Goal: Information Seeking & Learning: Learn about a topic

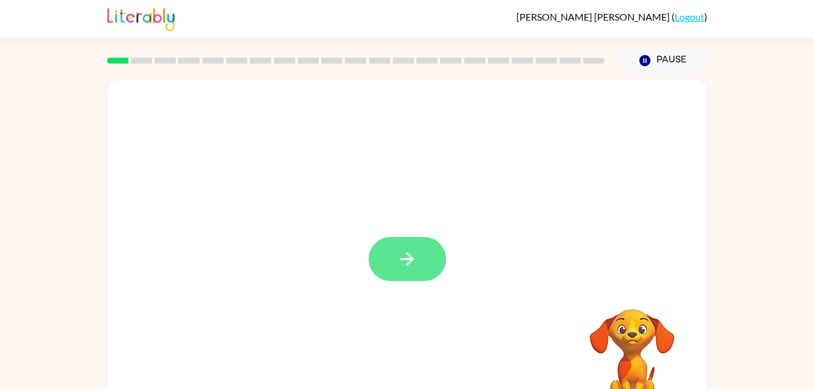
click at [428, 266] on button "button" at bounding box center [408, 259] width 78 height 44
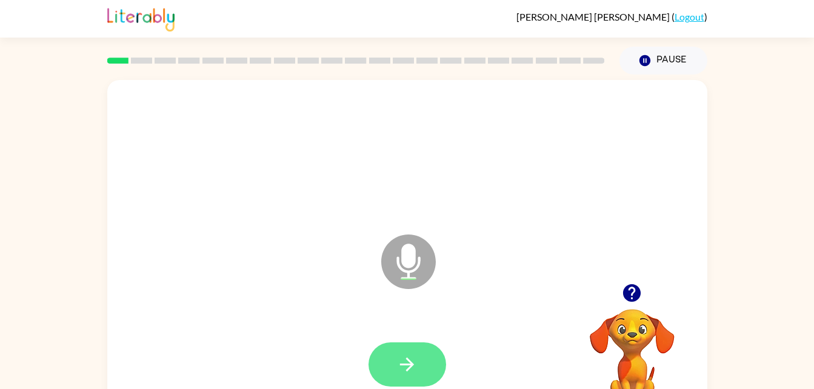
click at [430, 362] on button "button" at bounding box center [408, 364] width 78 height 44
click at [384, 371] on button "button" at bounding box center [408, 364] width 78 height 44
click at [411, 350] on button "button" at bounding box center [408, 364] width 78 height 44
click at [430, 372] on button "button" at bounding box center [408, 364] width 78 height 44
click at [415, 350] on button "button" at bounding box center [408, 364] width 78 height 44
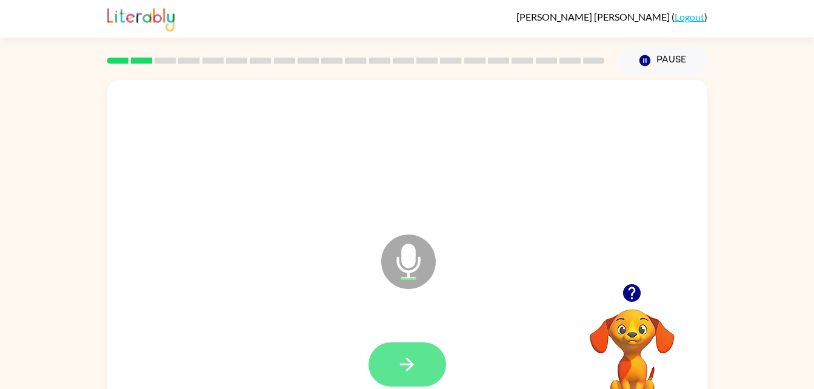
click at [410, 375] on icon "button" at bounding box center [406, 364] width 21 height 21
click at [419, 368] on button "button" at bounding box center [408, 364] width 78 height 44
click at [427, 358] on button "button" at bounding box center [408, 364] width 78 height 44
click at [409, 361] on icon "button" at bounding box center [407, 365] width 14 height 14
click at [427, 364] on button "button" at bounding box center [408, 364] width 78 height 44
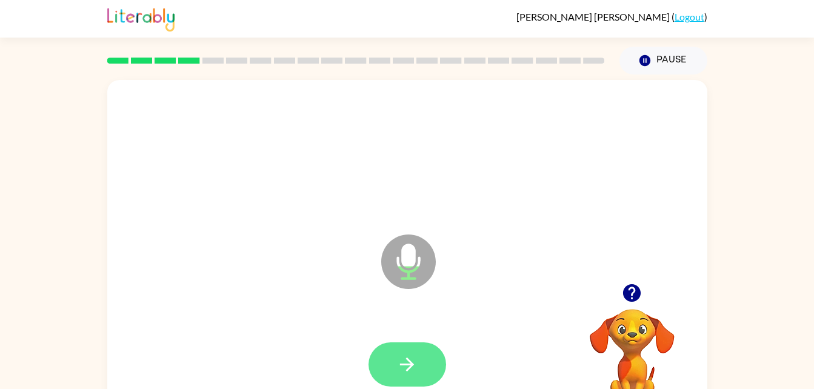
click at [430, 358] on button "button" at bounding box center [408, 364] width 78 height 44
click at [419, 371] on button "button" at bounding box center [408, 364] width 78 height 44
click at [401, 367] on icon "button" at bounding box center [406, 364] width 21 height 21
click at [410, 357] on icon "button" at bounding box center [406, 364] width 21 height 21
click at [407, 366] on icon "button" at bounding box center [406, 364] width 21 height 21
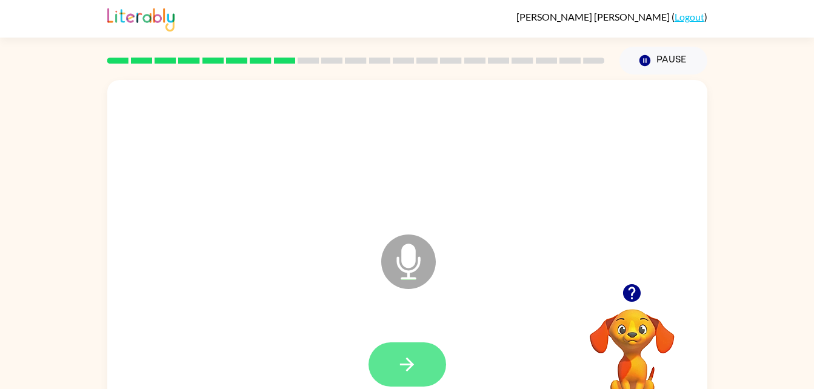
click at [403, 367] on icon "button" at bounding box center [406, 364] width 21 height 21
click at [404, 364] on icon "button" at bounding box center [407, 365] width 14 height 14
click at [392, 366] on button "button" at bounding box center [408, 364] width 78 height 44
click at [405, 342] on button "button" at bounding box center [408, 364] width 78 height 44
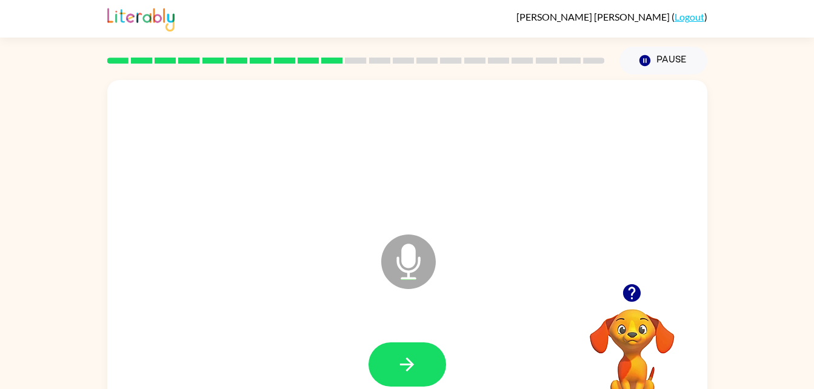
click at [404, 334] on div at bounding box center [407, 364] width 576 height 99
click at [426, 344] on button "button" at bounding box center [408, 364] width 78 height 44
click at [419, 367] on button "button" at bounding box center [408, 364] width 78 height 44
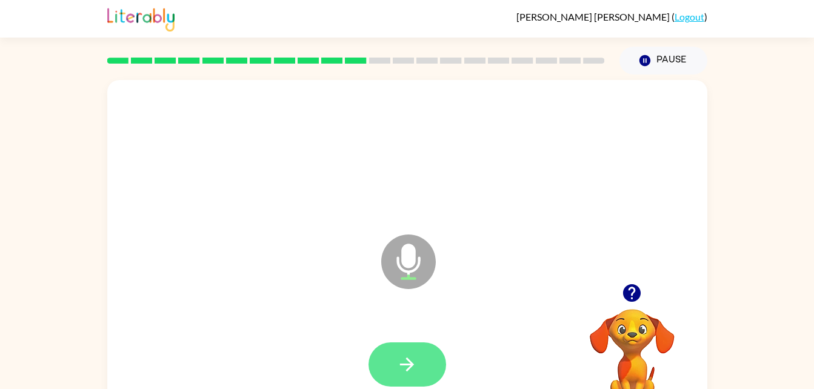
click at [414, 359] on icon "button" at bounding box center [406, 364] width 21 height 21
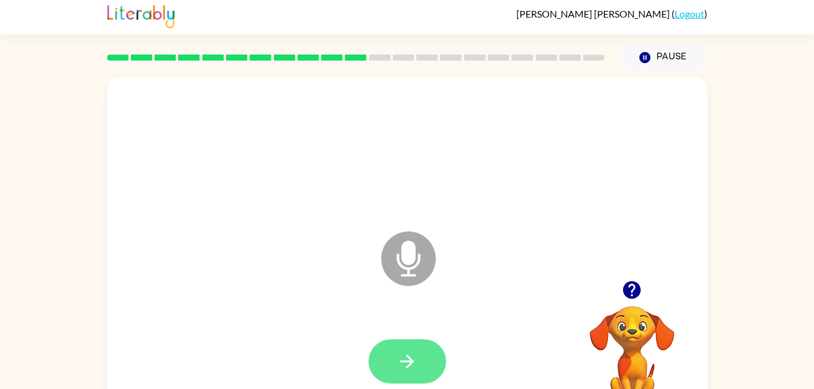
click at [409, 356] on icon "button" at bounding box center [407, 362] width 14 height 14
click at [430, 359] on button "button" at bounding box center [408, 361] width 78 height 44
click at [418, 356] on button "button" at bounding box center [408, 361] width 78 height 44
click at [404, 358] on icon "button" at bounding box center [406, 361] width 21 height 21
click at [416, 362] on icon "button" at bounding box center [406, 361] width 21 height 21
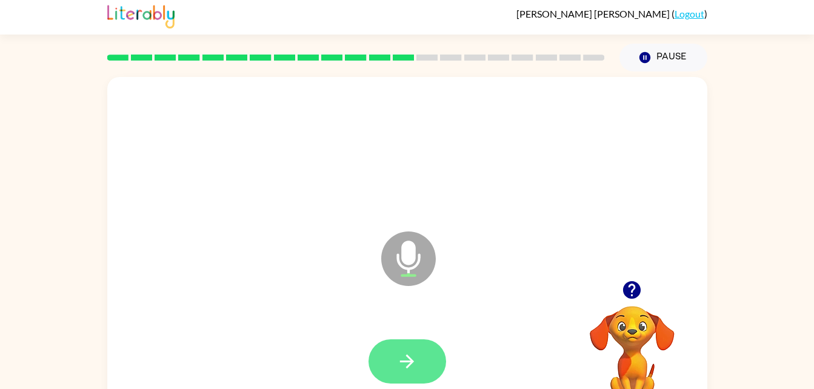
click at [424, 347] on button "button" at bounding box center [408, 361] width 78 height 44
click at [413, 356] on icon "button" at bounding box center [406, 361] width 21 height 21
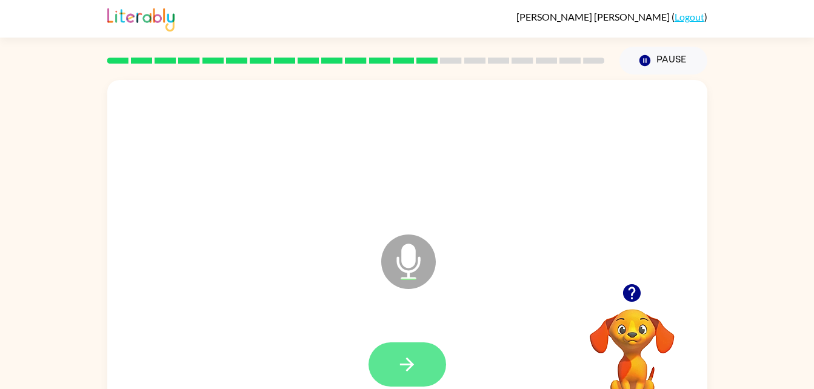
click at [422, 361] on button "button" at bounding box center [408, 364] width 78 height 44
click at [410, 353] on button "button" at bounding box center [408, 364] width 78 height 44
click at [421, 357] on button "button" at bounding box center [408, 364] width 78 height 44
click at [422, 384] on button "button" at bounding box center [408, 364] width 78 height 44
click at [395, 344] on button "button" at bounding box center [408, 364] width 78 height 44
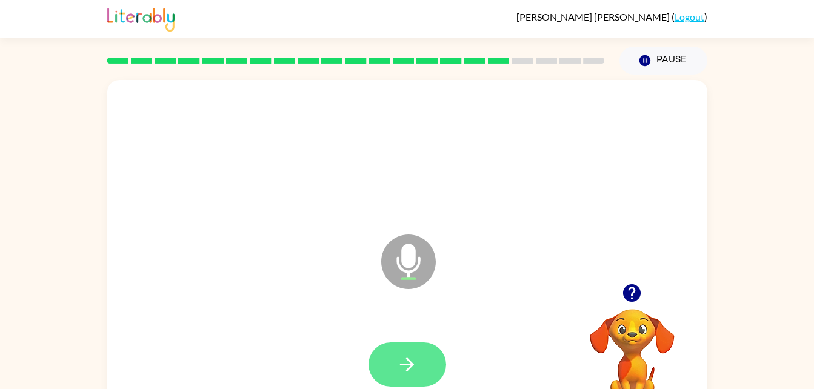
click at [410, 351] on button "button" at bounding box center [408, 364] width 78 height 44
click at [424, 347] on button "button" at bounding box center [408, 364] width 78 height 44
click at [411, 383] on button "button" at bounding box center [408, 364] width 78 height 44
click at [400, 313] on icon "Microphone The Microphone is here when it is your turn to talk" at bounding box center [469, 277] width 182 height 91
click at [421, 368] on button "button" at bounding box center [408, 364] width 78 height 44
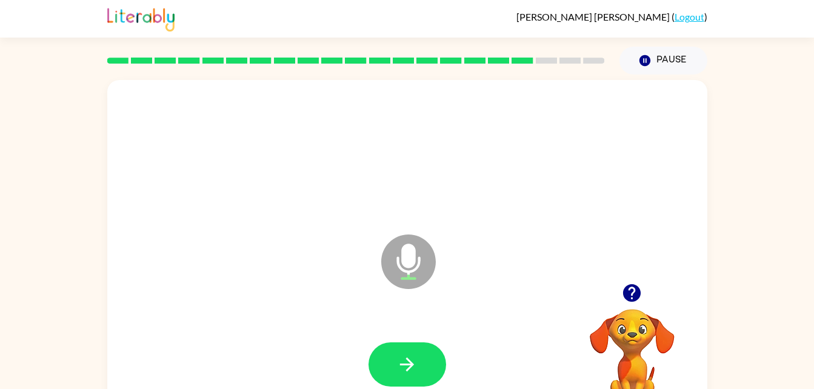
click at [392, 335] on div at bounding box center [407, 364] width 576 height 99
click at [424, 367] on button "button" at bounding box center [408, 364] width 78 height 44
click at [407, 358] on icon "button" at bounding box center [407, 365] width 14 height 14
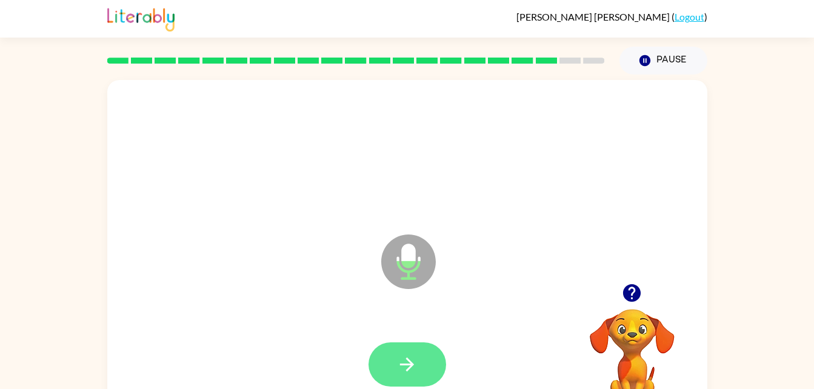
click at [413, 354] on icon "button" at bounding box center [406, 364] width 21 height 21
click at [428, 373] on button "button" at bounding box center [408, 364] width 78 height 44
click at [406, 354] on icon "button" at bounding box center [406, 364] width 21 height 21
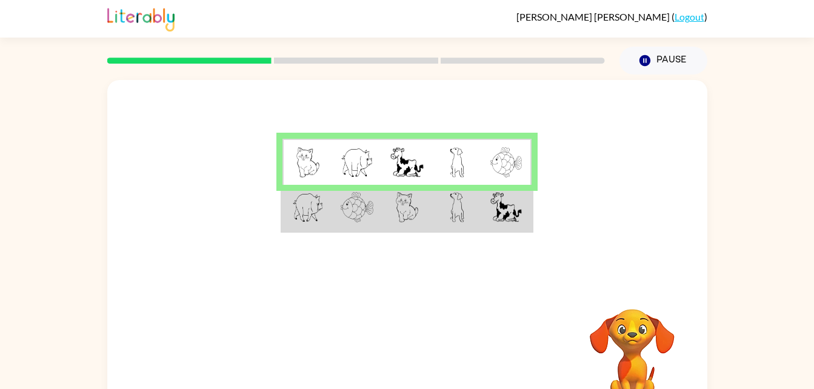
click at [464, 212] on td at bounding box center [457, 208] width 50 height 47
click at [437, 220] on td at bounding box center [457, 208] width 50 height 47
click at [441, 215] on td at bounding box center [457, 208] width 50 height 47
click at [464, 199] on img at bounding box center [457, 207] width 15 height 30
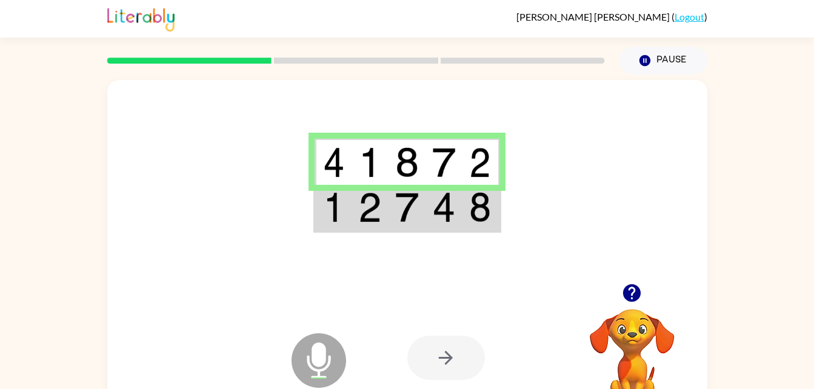
click at [485, 213] on img at bounding box center [480, 207] width 22 height 30
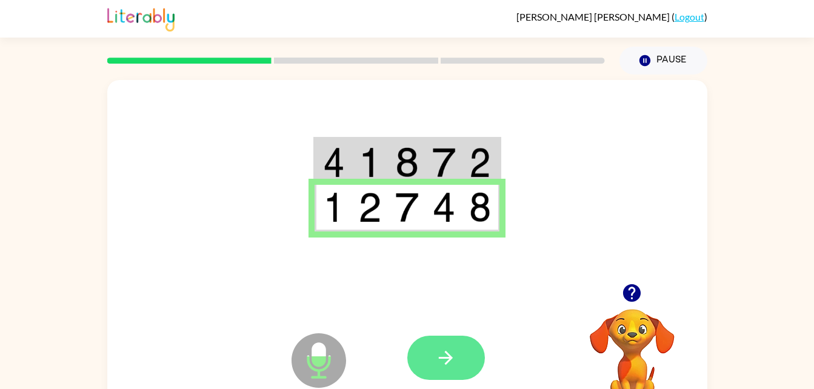
click at [451, 361] on icon "button" at bounding box center [445, 357] width 21 height 21
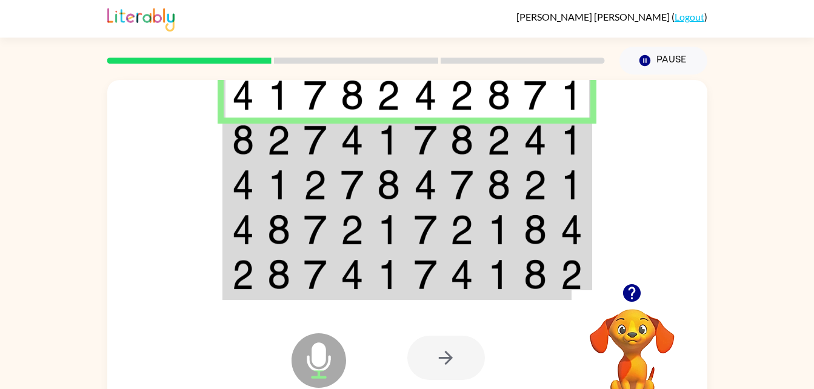
click at [296, 155] on td at bounding box center [279, 140] width 37 height 45
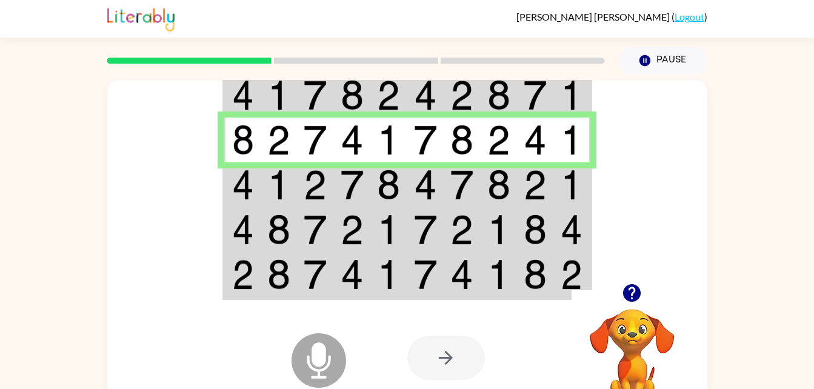
click at [256, 182] on td at bounding box center [242, 184] width 37 height 45
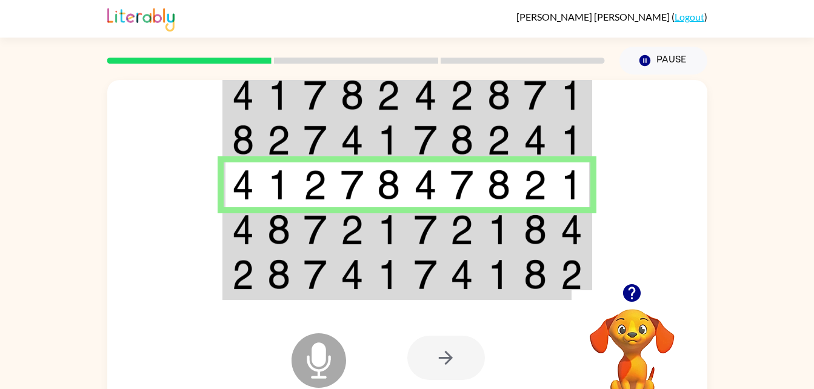
click at [252, 246] on td at bounding box center [242, 229] width 37 height 45
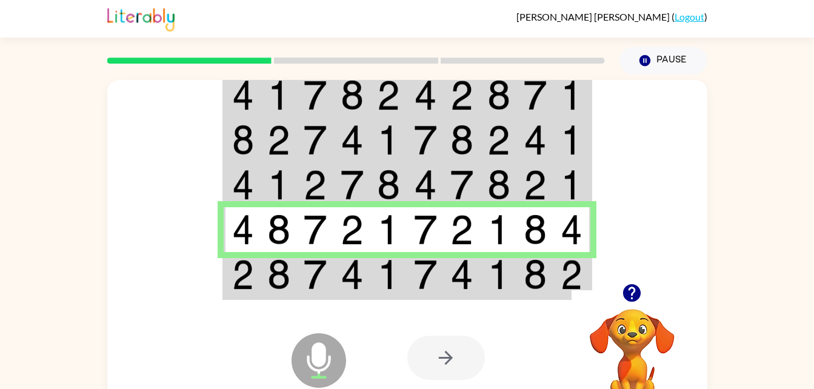
click at [421, 292] on div at bounding box center [496, 358] width 179 height 136
click at [439, 273] on td at bounding box center [425, 275] width 37 height 47
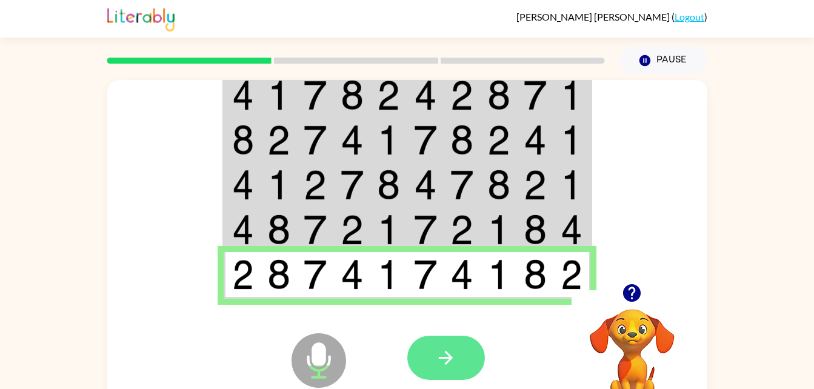
click at [458, 378] on button "button" at bounding box center [446, 358] width 78 height 44
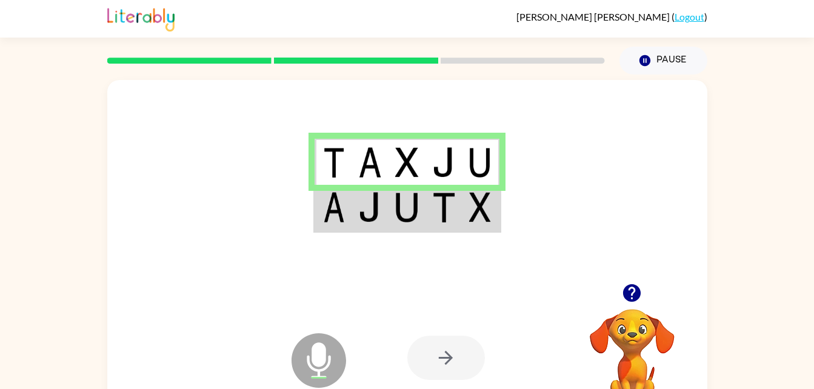
click at [438, 218] on img at bounding box center [443, 207] width 23 height 30
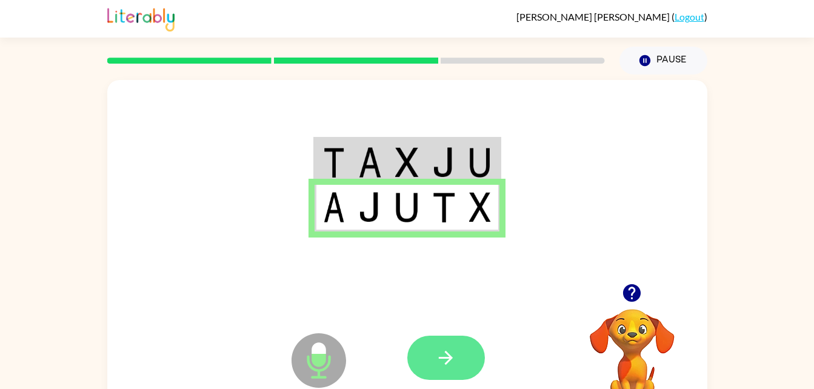
click at [444, 359] on icon "button" at bounding box center [445, 357] width 21 height 21
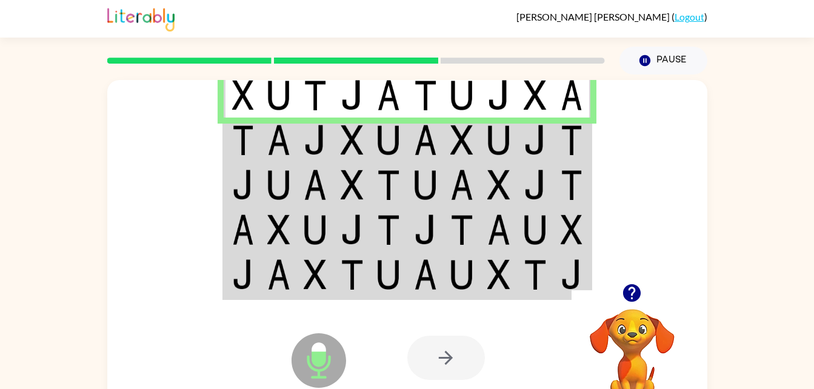
click at [258, 148] on td at bounding box center [242, 140] width 37 height 45
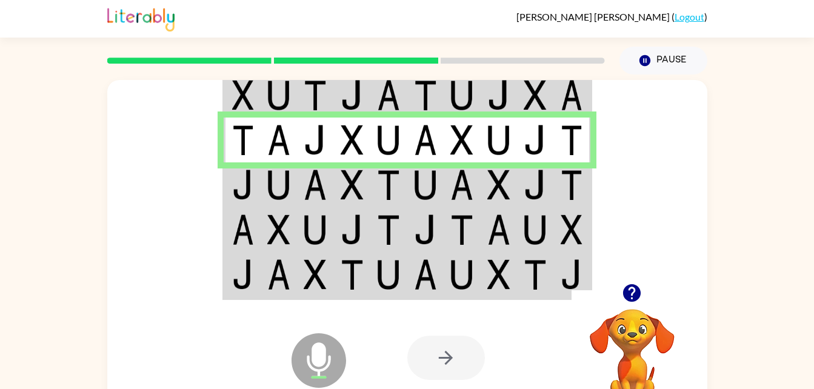
click at [459, 346] on div at bounding box center [446, 358] width 78 height 44
click at [422, 175] on img at bounding box center [425, 185] width 23 height 30
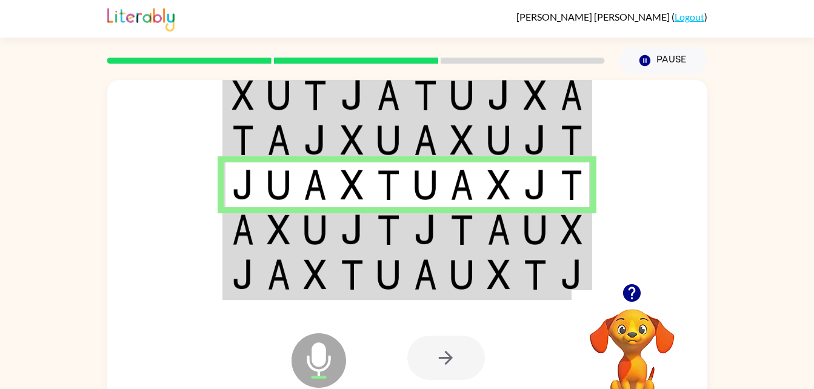
click at [287, 209] on td at bounding box center [279, 229] width 37 height 45
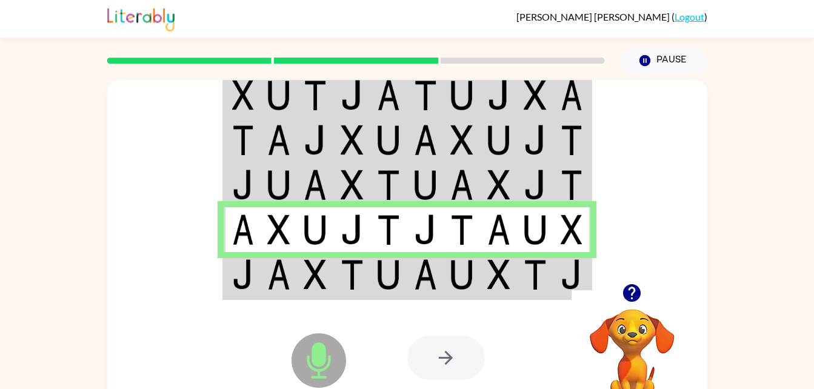
click at [440, 299] on div at bounding box center [496, 358] width 179 height 136
click at [522, 273] on td at bounding box center [535, 275] width 37 height 47
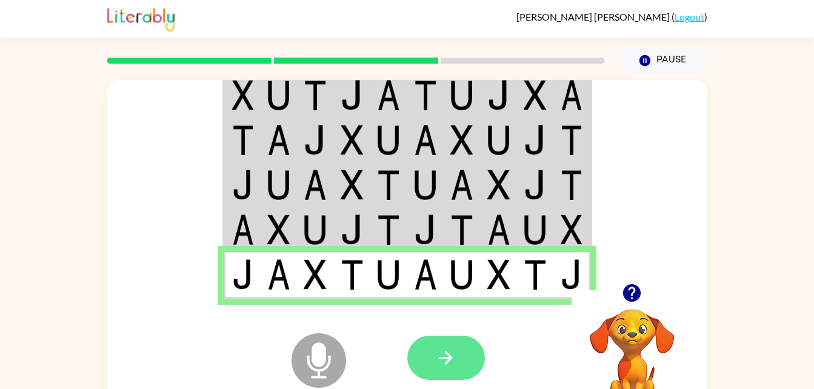
click at [472, 371] on button "button" at bounding box center [446, 358] width 78 height 44
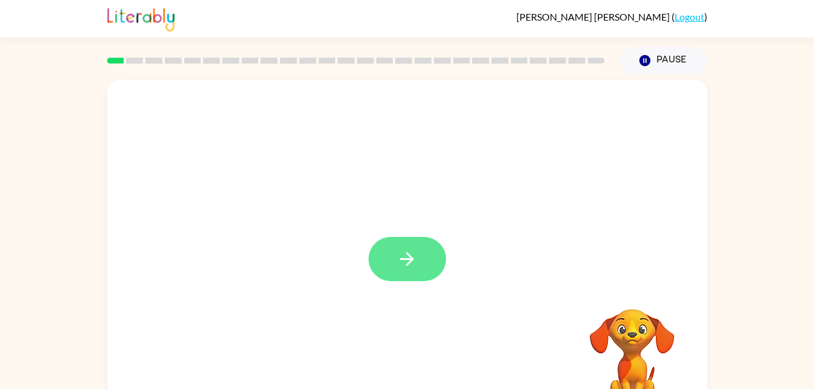
click at [409, 269] on icon "button" at bounding box center [406, 259] width 21 height 21
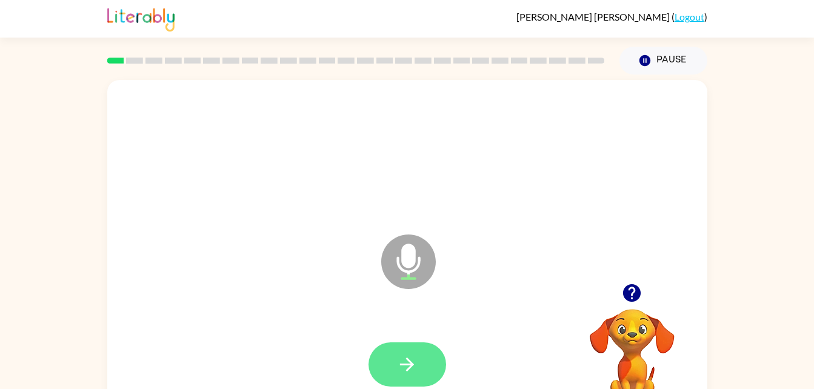
click at [413, 376] on button "button" at bounding box center [408, 364] width 78 height 44
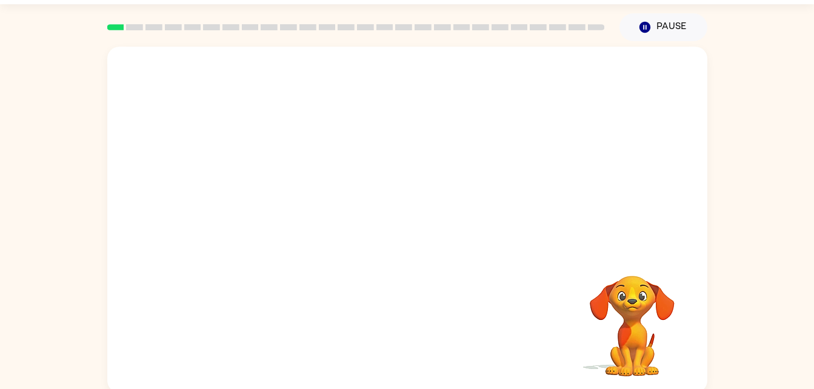
scroll to position [37, 0]
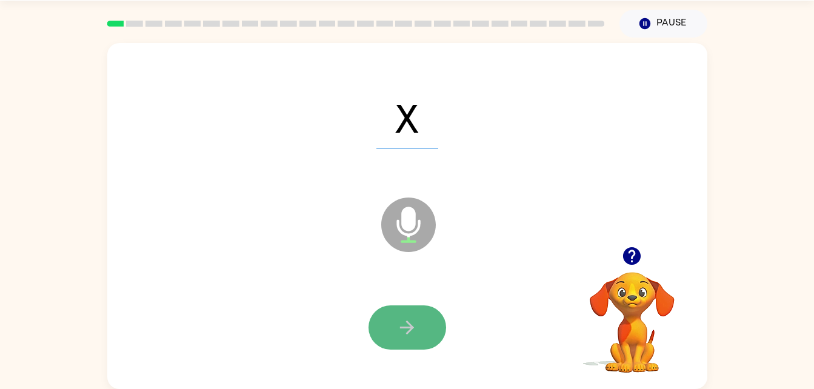
click at [434, 329] on button "button" at bounding box center [408, 327] width 78 height 44
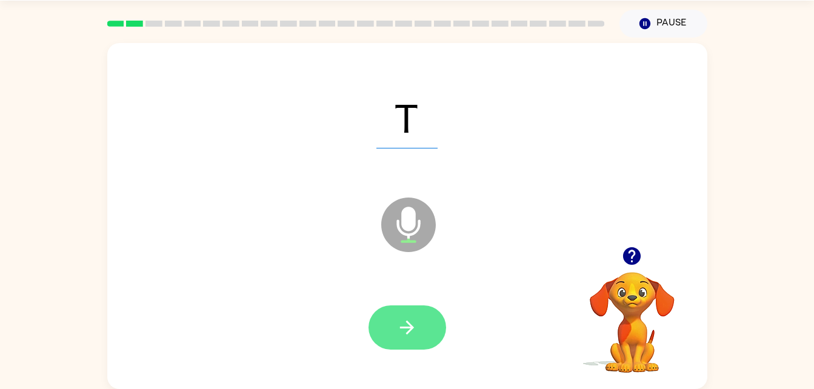
click at [412, 329] on icon "button" at bounding box center [407, 328] width 14 height 14
click at [375, 335] on button "button" at bounding box center [408, 327] width 78 height 44
click at [421, 311] on button "button" at bounding box center [408, 327] width 78 height 44
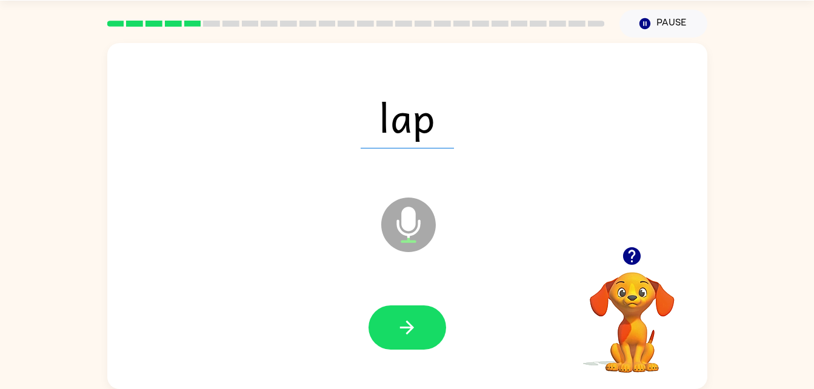
click at [445, 338] on div at bounding box center [408, 327] width 78 height 44
click at [423, 348] on button "button" at bounding box center [408, 327] width 78 height 44
click at [424, 321] on div at bounding box center [408, 327] width 78 height 44
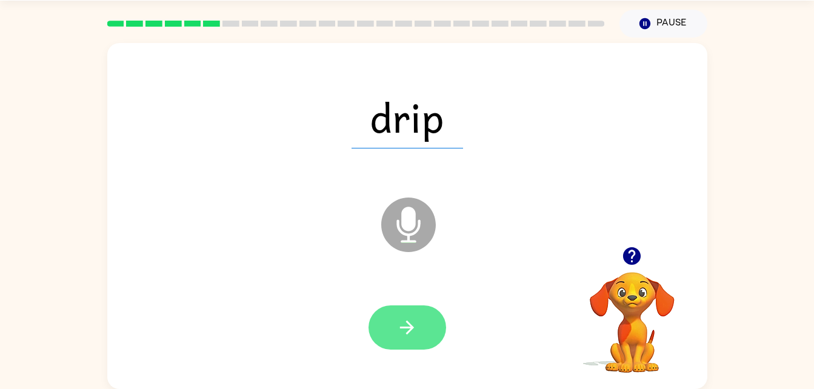
click at [396, 337] on icon "button" at bounding box center [406, 327] width 21 height 21
click at [390, 317] on button "button" at bounding box center [408, 327] width 78 height 44
click at [425, 322] on button "button" at bounding box center [408, 327] width 78 height 44
click at [436, 320] on button "button" at bounding box center [408, 327] width 78 height 44
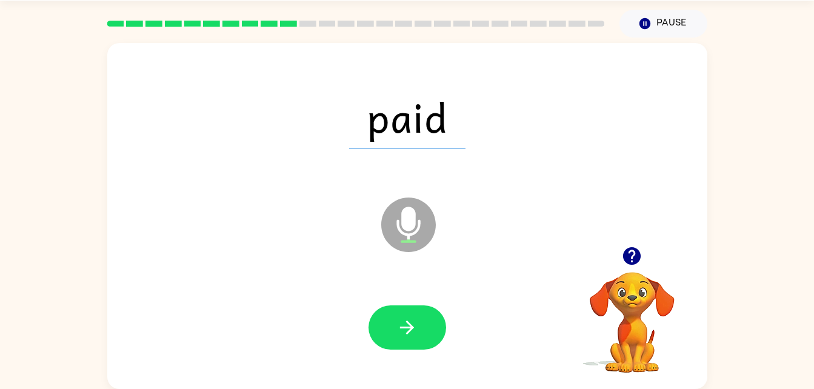
click at [419, 299] on div at bounding box center [407, 327] width 576 height 99
click at [435, 332] on button "button" at bounding box center [408, 327] width 78 height 44
click at [427, 287] on div at bounding box center [407, 327] width 576 height 99
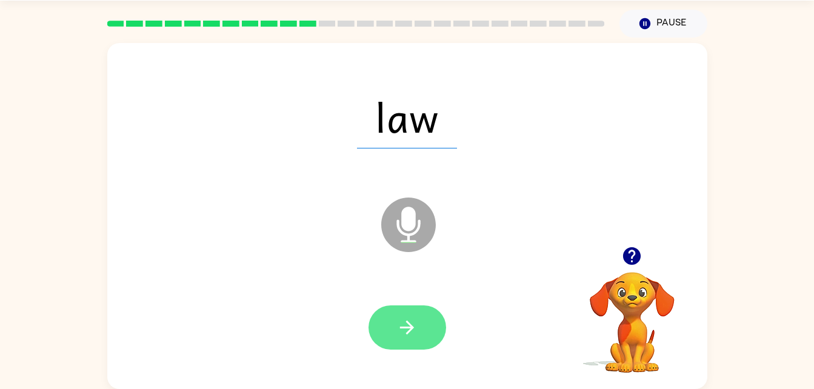
click at [425, 335] on button "button" at bounding box center [408, 327] width 78 height 44
click at [415, 323] on icon "button" at bounding box center [406, 327] width 21 height 21
click at [416, 347] on button "button" at bounding box center [408, 327] width 78 height 44
click at [402, 319] on icon "button" at bounding box center [406, 327] width 21 height 21
click at [389, 326] on button "button" at bounding box center [408, 327] width 78 height 44
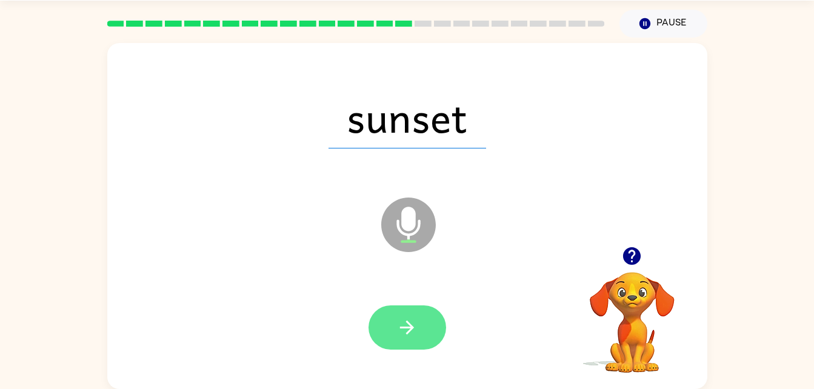
click at [398, 348] on button "button" at bounding box center [408, 327] width 78 height 44
click at [390, 342] on button "button" at bounding box center [408, 327] width 78 height 44
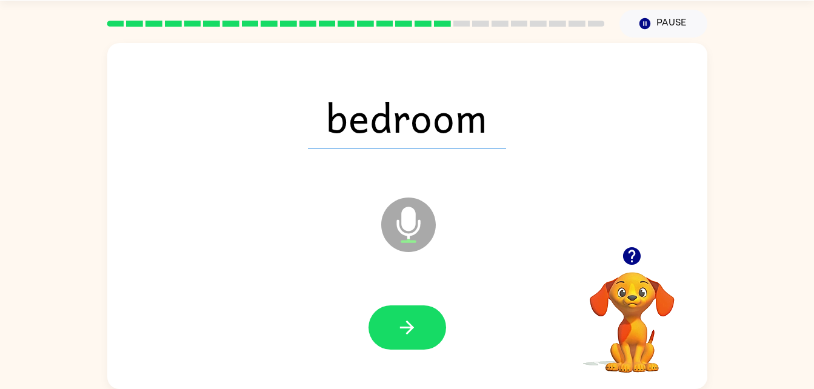
scroll to position [30, 0]
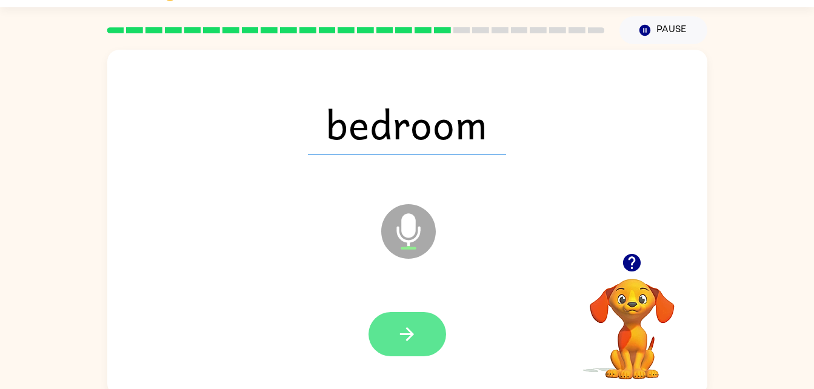
click at [404, 326] on icon "button" at bounding box center [406, 334] width 21 height 21
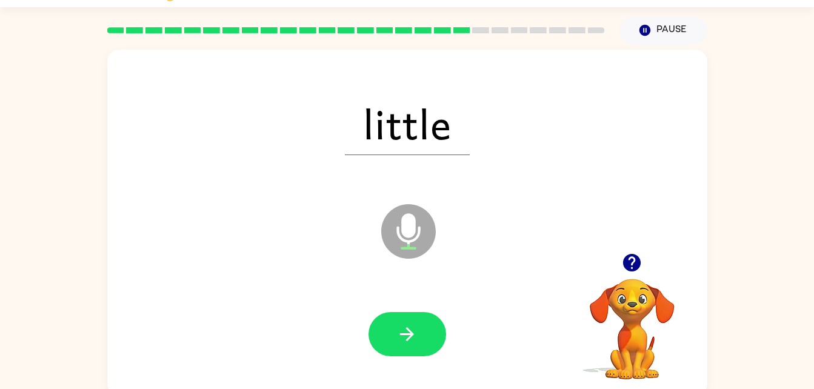
scroll to position [28, 0]
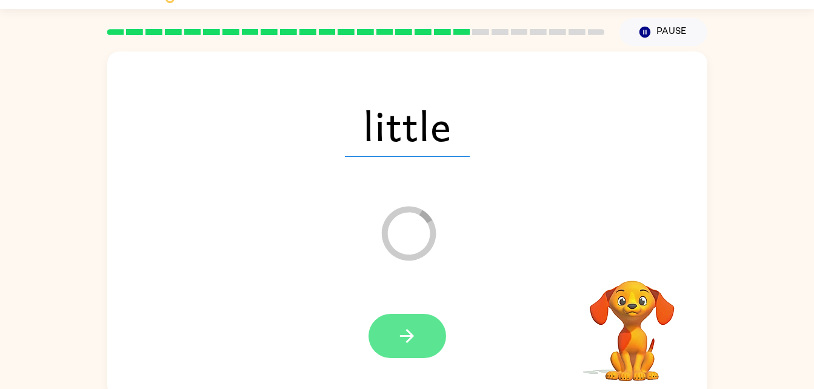
click at [392, 336] on button "button" at bounding box center [408, 336] width 78 height 44
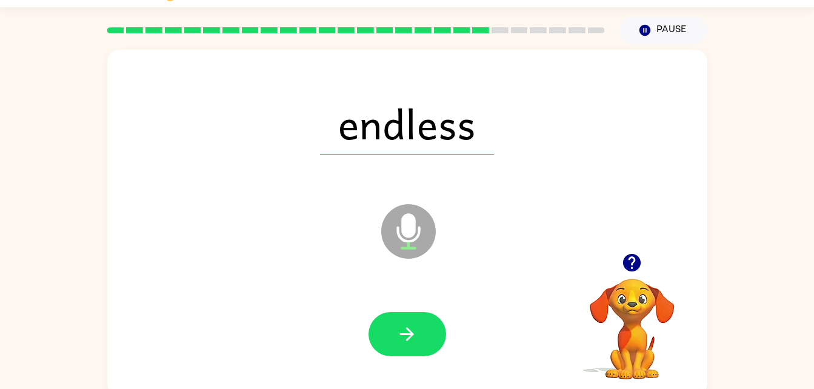
scroll to position [32, 0]
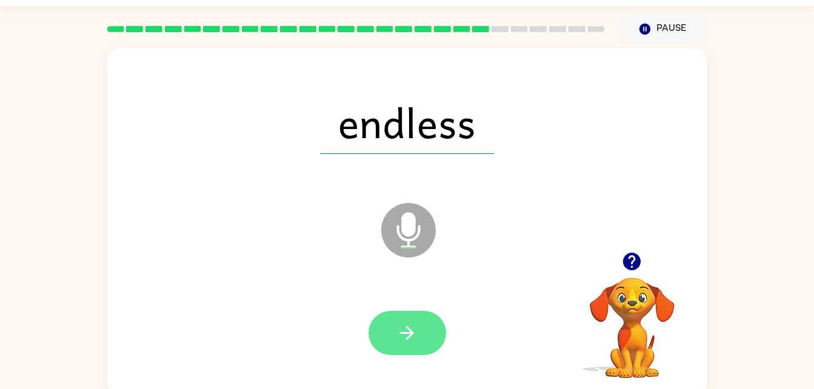
click at [435, 335] on button "button" at bounding box center [408, 333] width 78 height 44
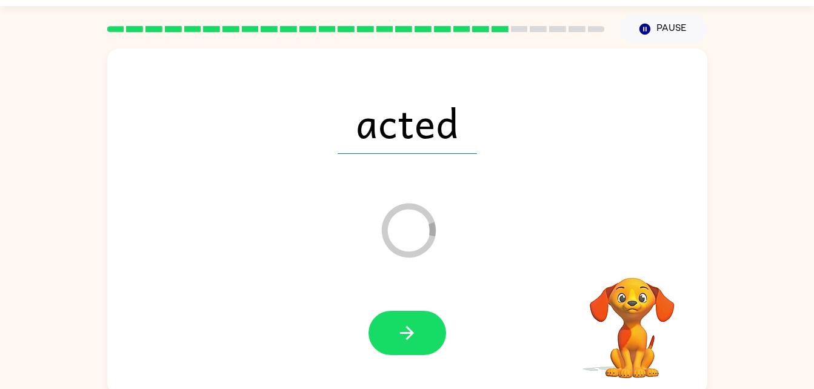
click at [373, 313] on div at bounding box center [408, 333] width 78 height 44
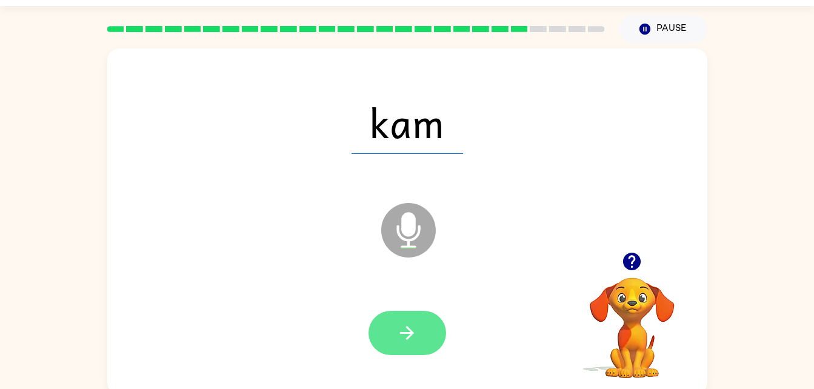
click at [432, 334] on button "button" at bounding box center [408, 333] width 78 height 44
click at [423, 344] on button "button" at bounding box center [408, 333] width 78 height 44
click at [418, 330] on button "button" at bounding box center [408, 333] width 78 height 44
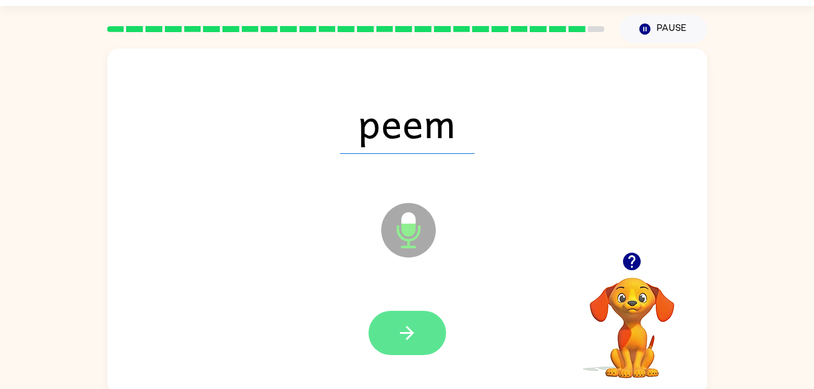
click at [402, 312] on button "button" at bounding box center [408, 333] width 78 height 44
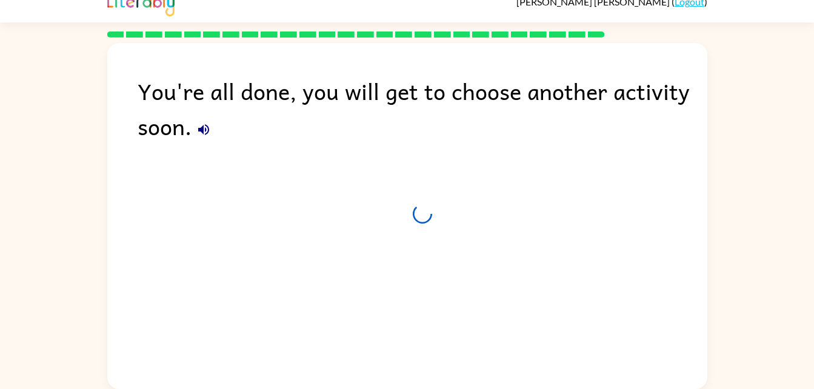
scroll to position [15, 0]
